Goal: Transaction & Acquisition: Download file/media

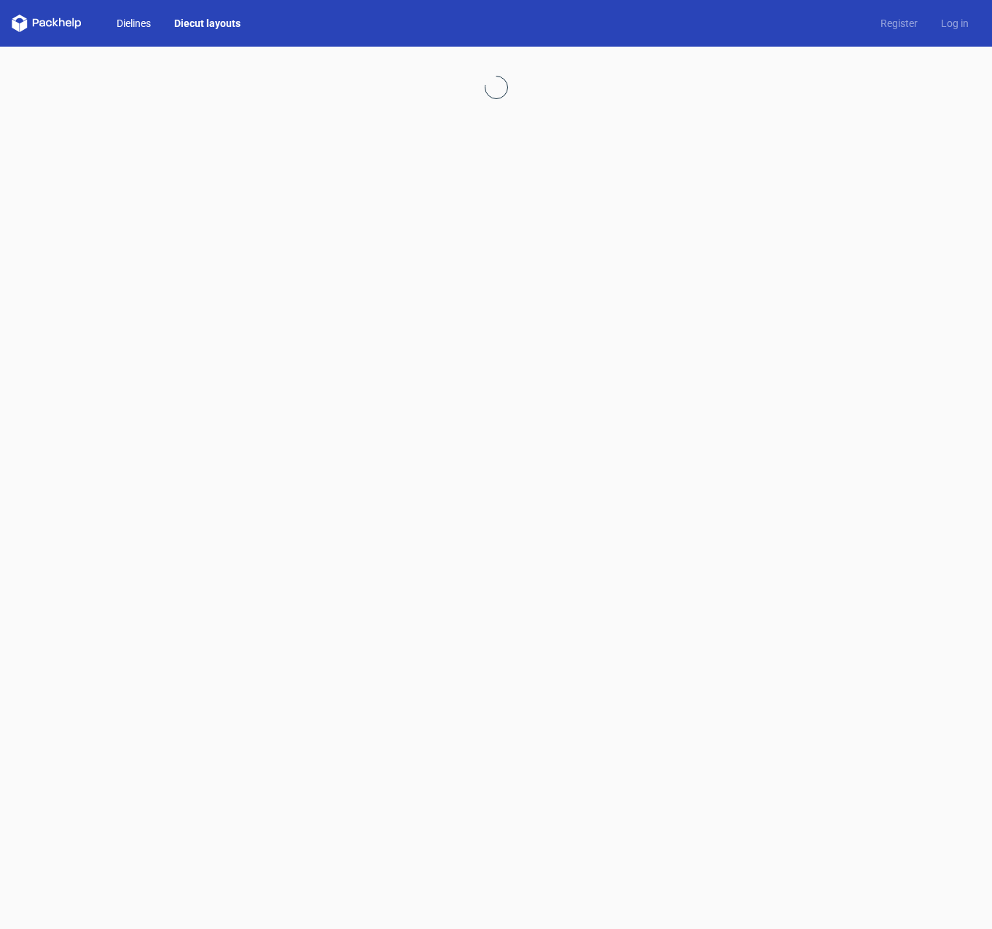
click at [130, 19] on link "Dielines" at bounding box center [134, 23] width 58 height 15
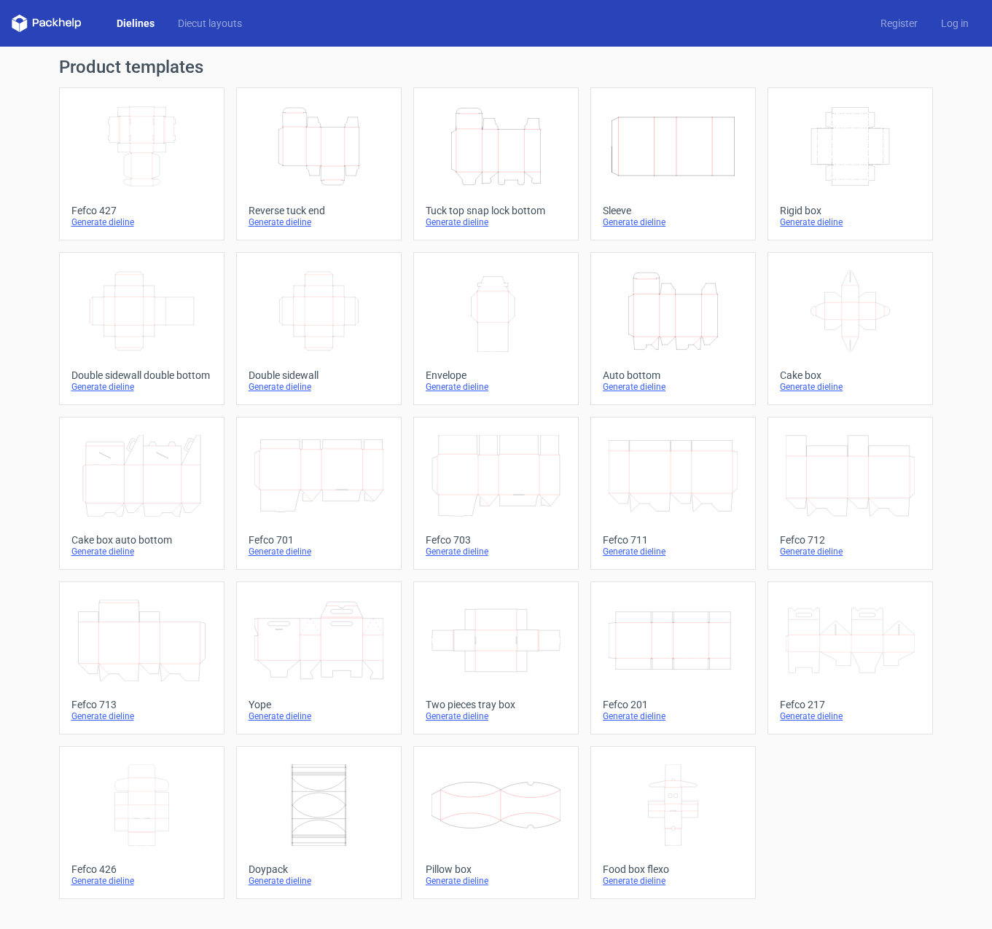
click at [645, 311] on icon "Height Depth Width" at bounding box center [672, 311] width 129 height 82
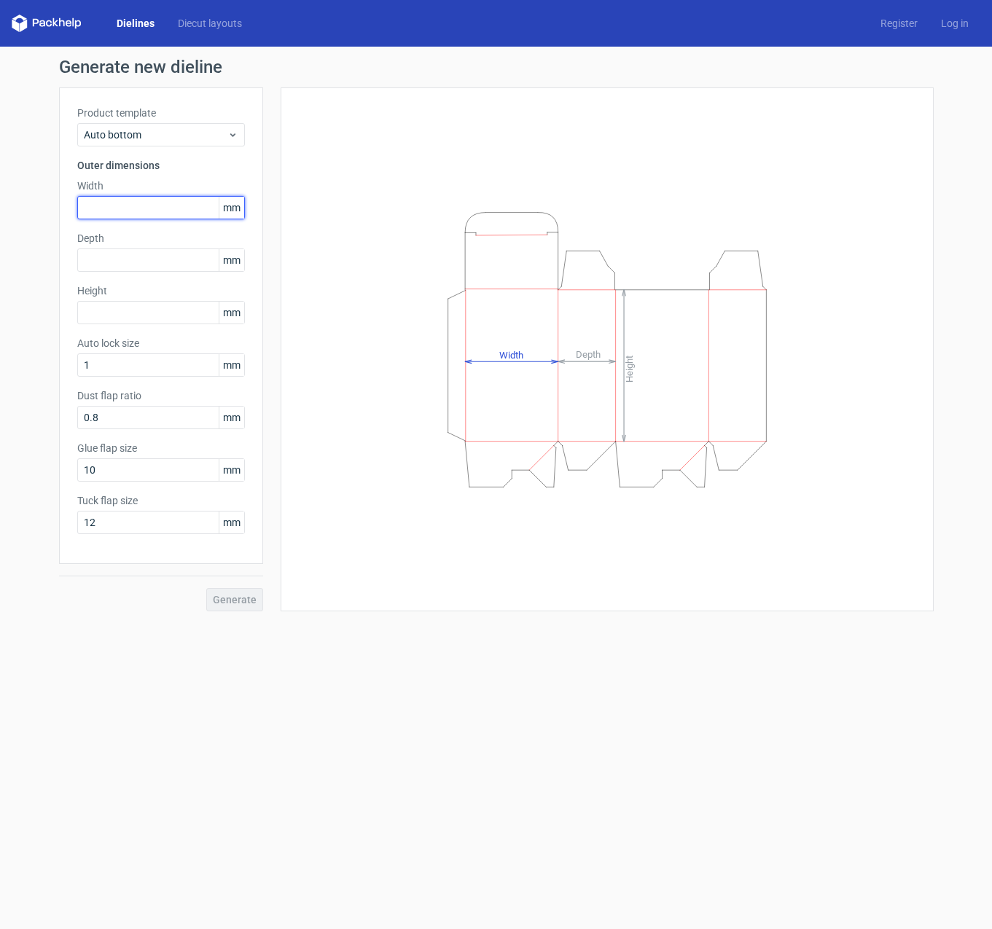
click at [132, 202] on input "text" at bounding box center [161, 207] width 168 height 23
type input "136"
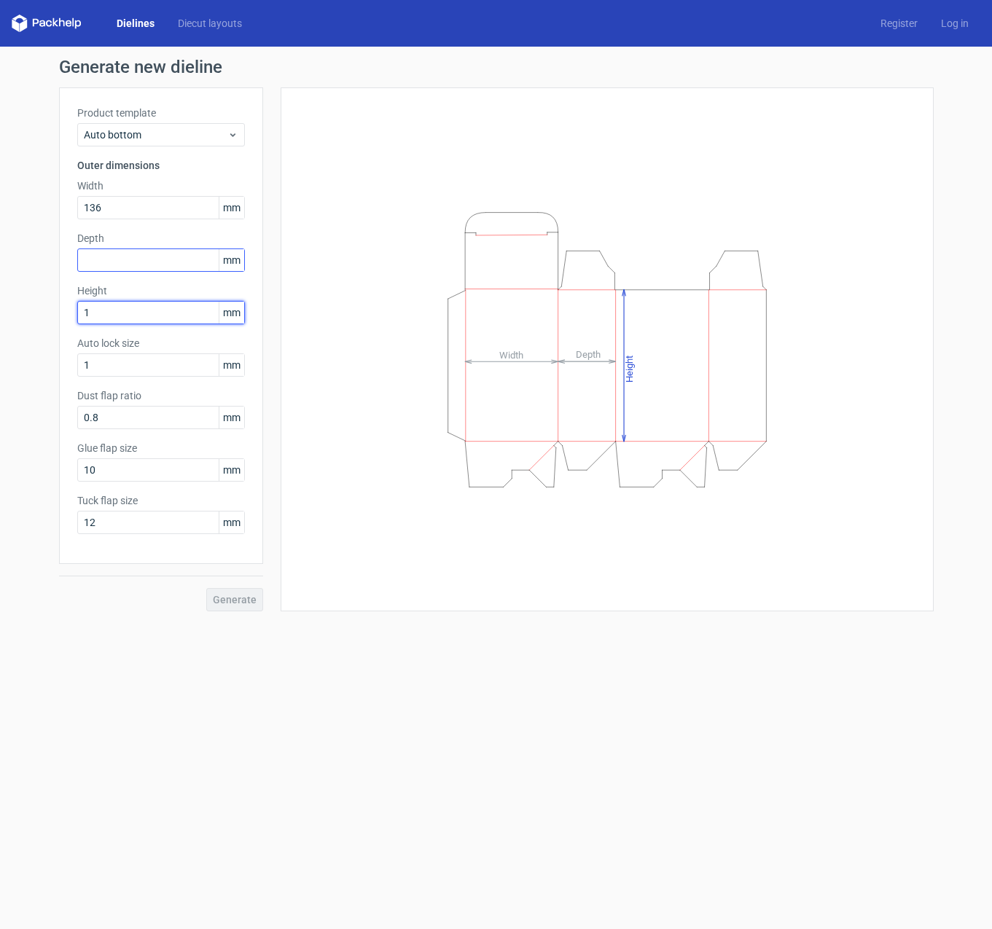
type input "1"
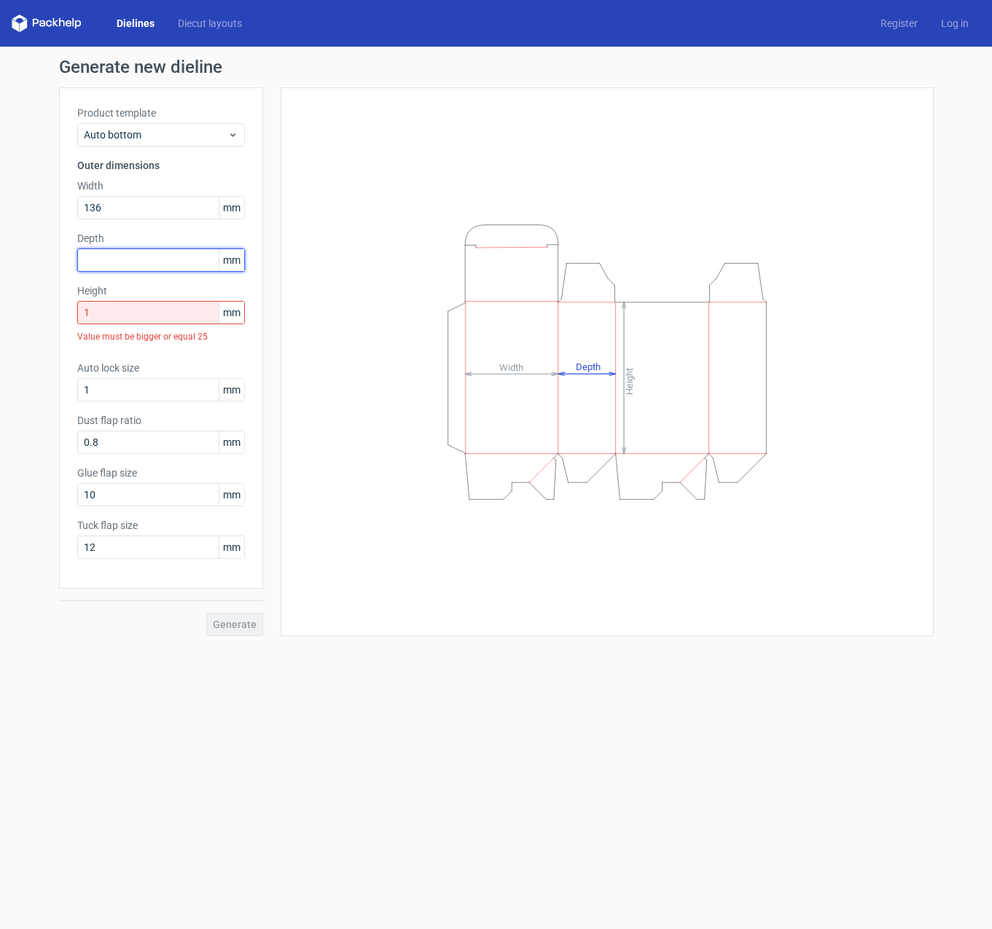
click at [134, 253] on input "text" at bounding box center [161, 259] width 168 height 23
type input "104"
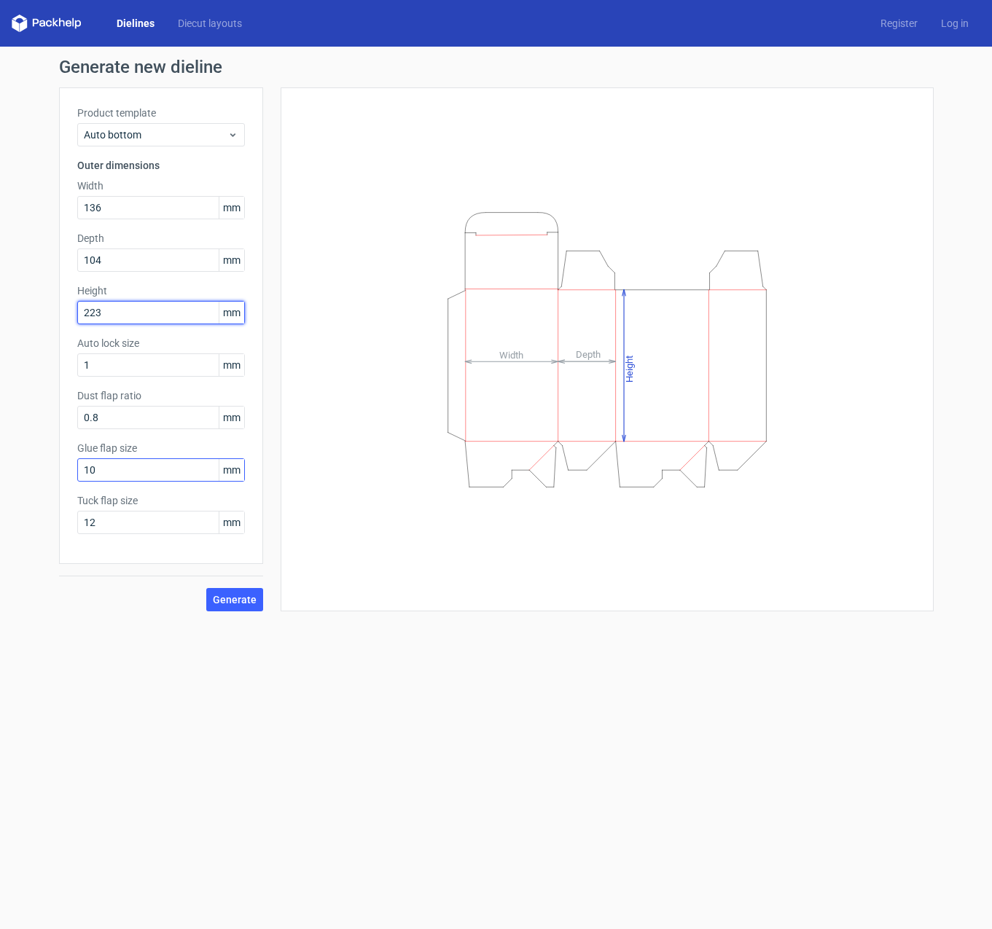
type input "223"
drag, startPoint x: 101, startPoint y: 469, endPoint x: 40, endPoint y: 468, distance: 61.2
click at [41, 469] on div "Generate new dieline Product template Auto bottom Outer dimensions Width 136 mm…" at bounding box center [496, 335] width 992 height 576
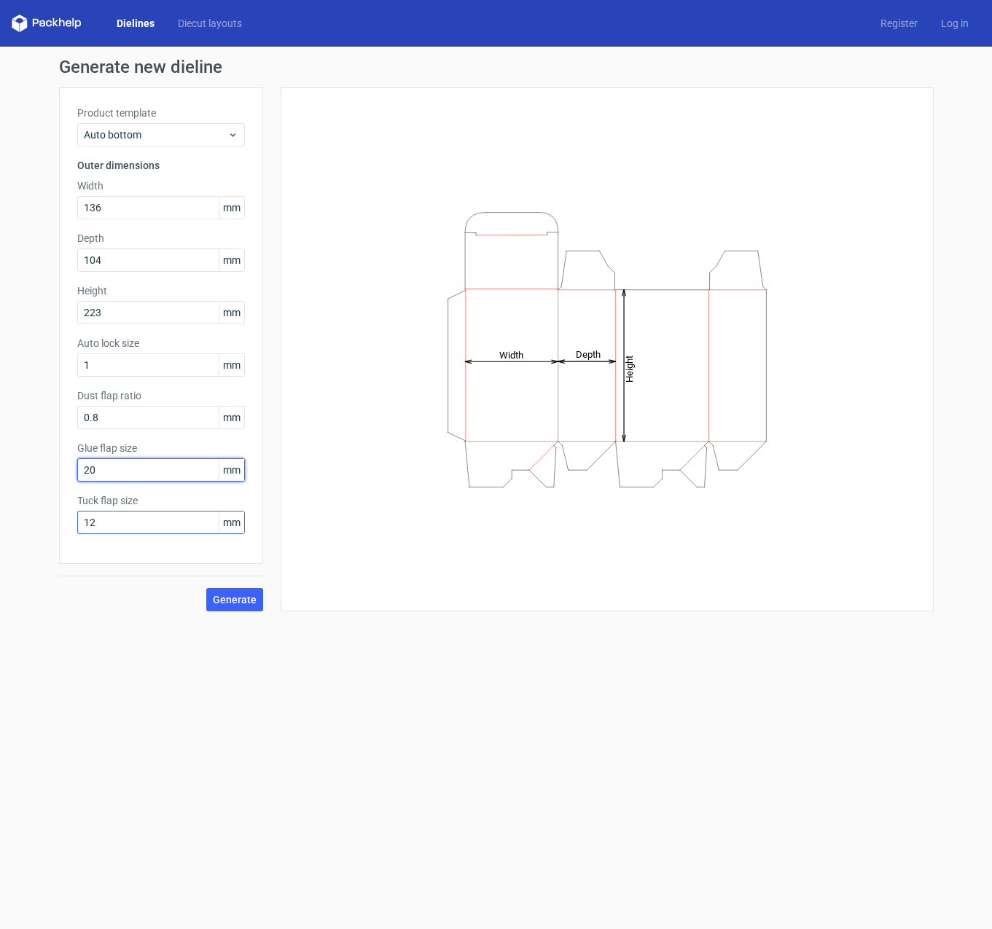
type input "20"
drag, startPoint x: 106, startPoint y: 525, endPoint x: 36, endPoint y: 520, distance: 70.1
click at [36, 520] on div "Generate new dieline Product template Auto bottom Outer dimensions Width 136 mm…" at bounding box center [496, 335] width 992 height 576
type input "15"
click at [235, 595] on span "Generate" at bounding box center [235, 600] width 44 height 10
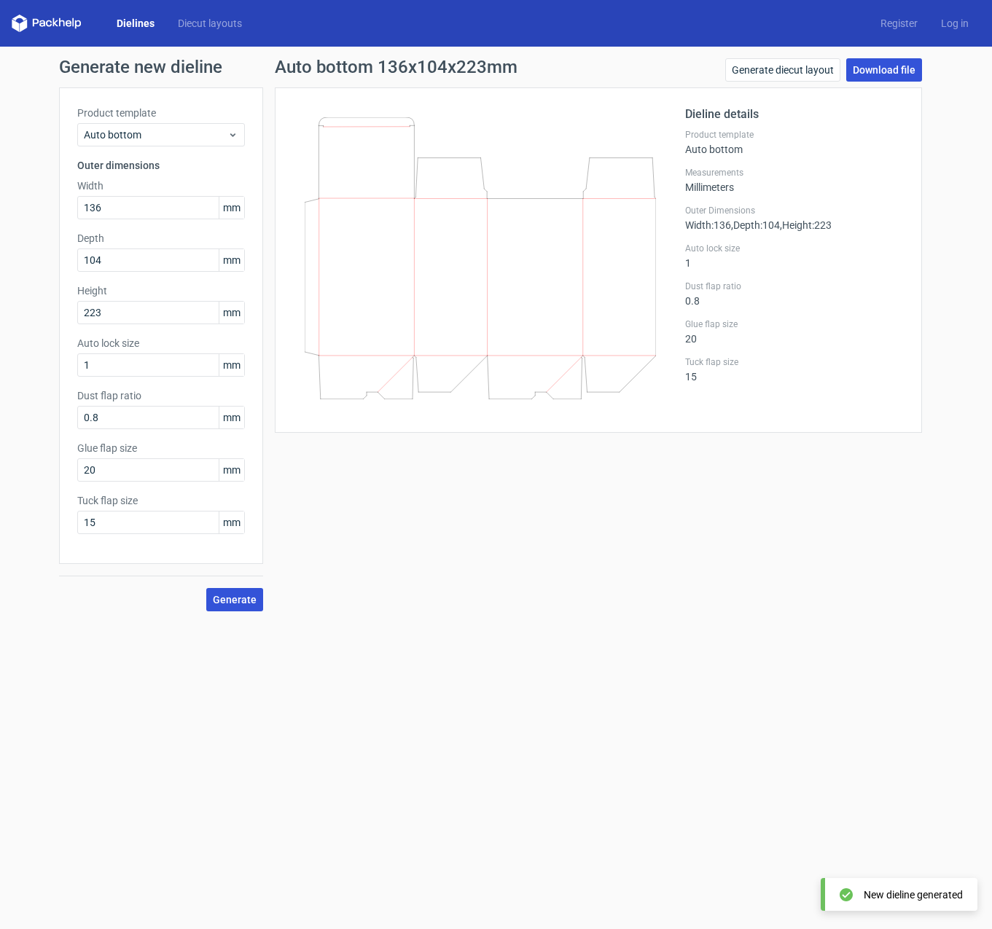
click at [883, 68] on link "Download file" at bounding box center [884, 69] width 76 height 23
